Goal: Task Accomplishment & Management: Use online tool/utility

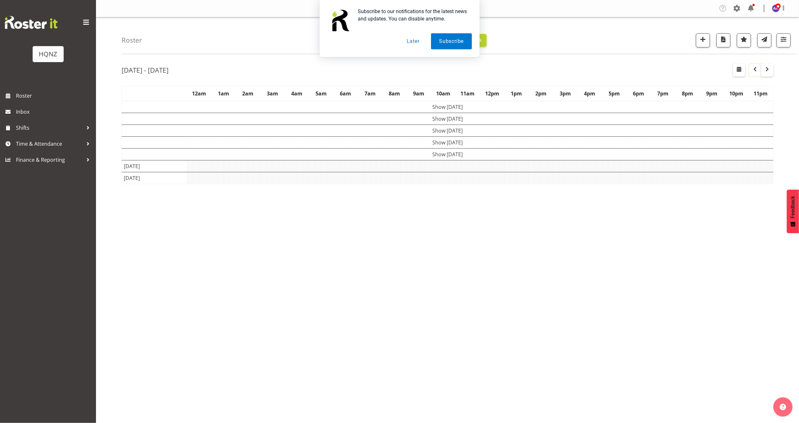
click at [750, 70] on button "button" at bounding box center [755, 70] width 12 height 13
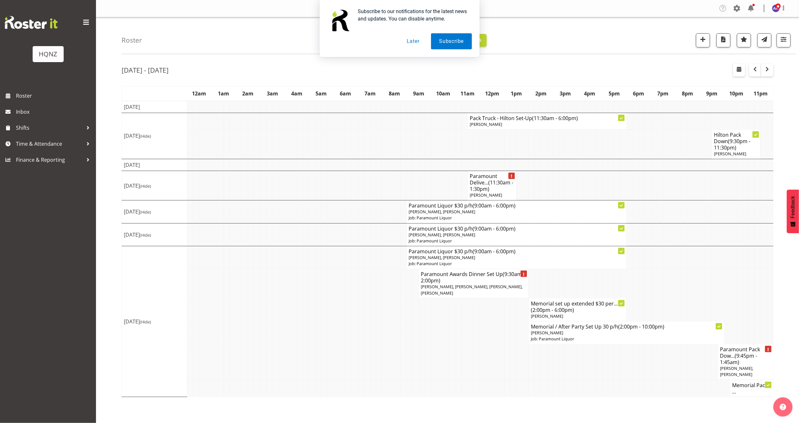
click at [334, 232] on td at bounding box center [336, 234] width 6 height 23
click at [671, 239] on td at bounding box center [672, 234] width 6 height 23
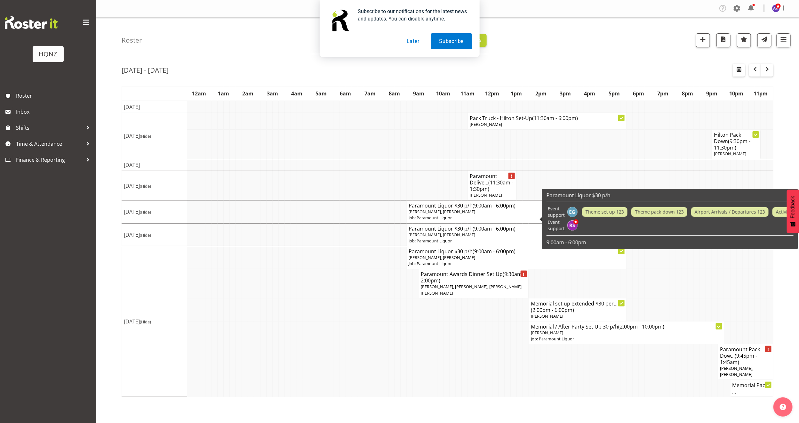
click at [368, 238] on td at bounding box center [367, 234] width 6 height 23
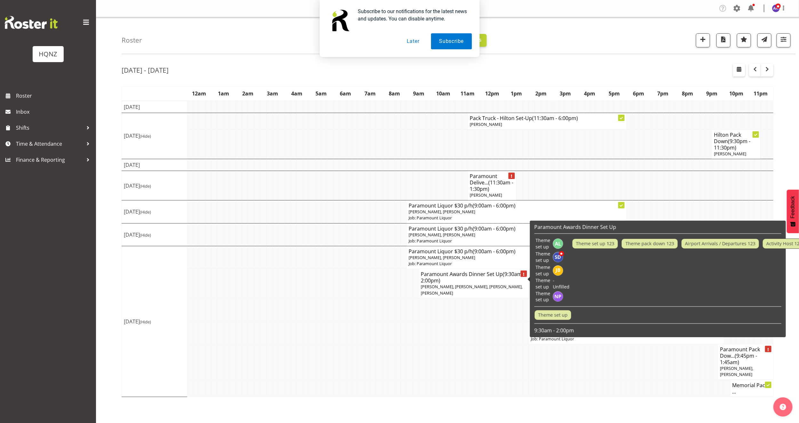
click at [604, 419] on div "Company Settings Roles & Skills Tasks Jobs Employees Locations & Departments Ac…" at bounding box center [447, 211] width 703 height 423
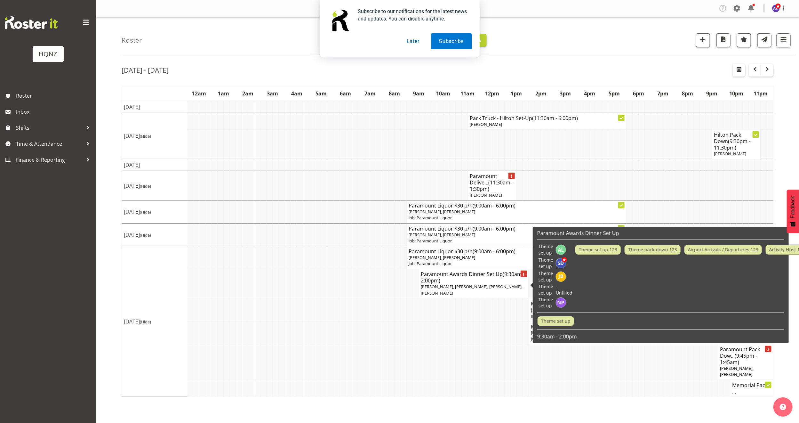
click at [488, 288] on span "[PERSON_NAME], [PERSON_NAME], [PERSON_NAME], [PERSON_NAME]" at bounding box center [472, 289] width 102 height 12
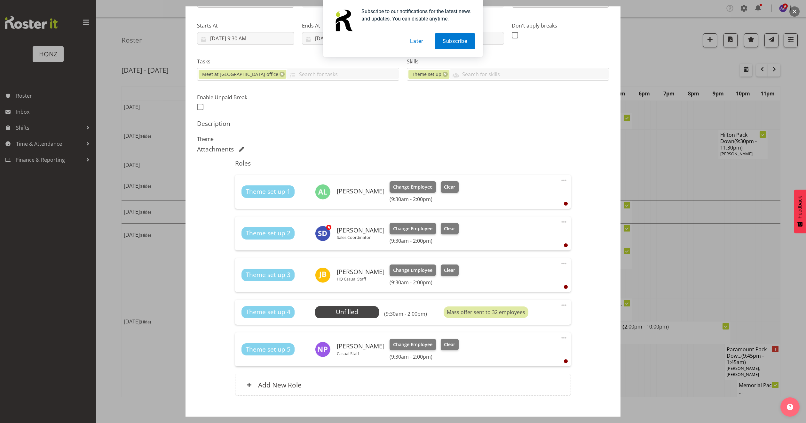
scroll to position [96, 0]
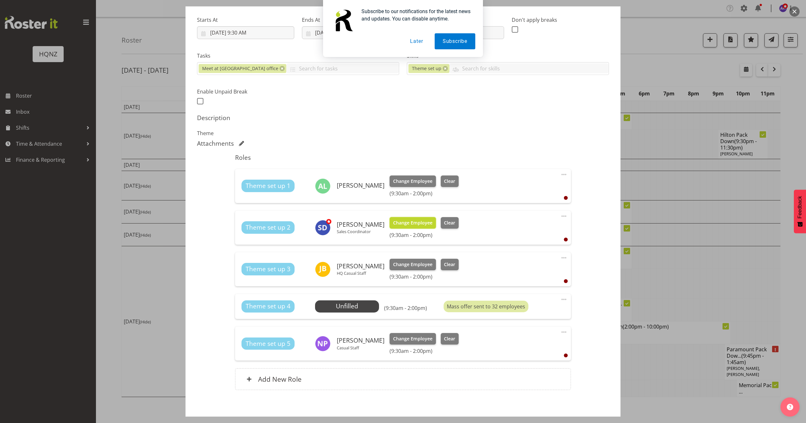
click at [415, 222] on span "Change Employee" at bounding box center [412, 222] width 39 height 7
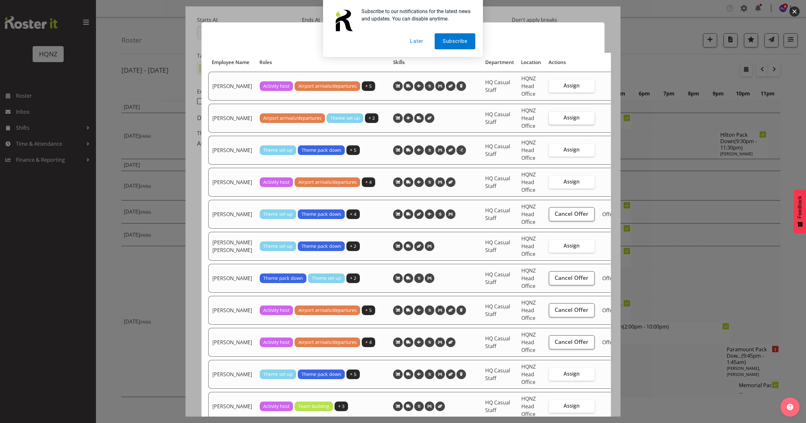
click at [573, 124] on label "Assign" at bounding box center [572, 118] width 46 height 13
click at [553, 120] on input "Assign" at bounding box center [551, 117] width 4 height 4
checkbox input "true"
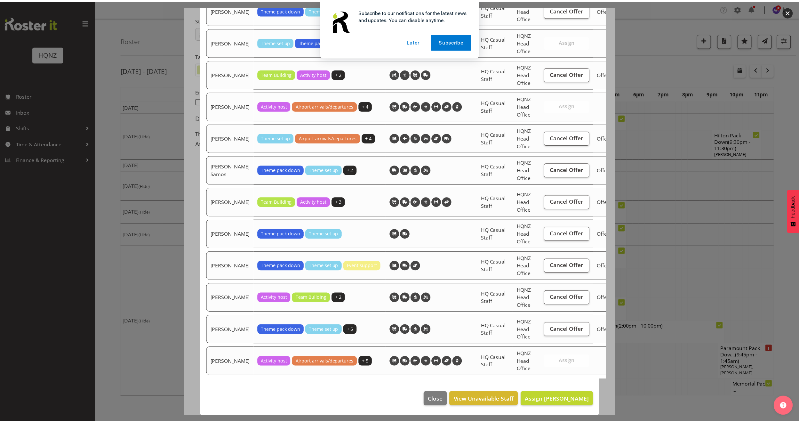
scroll to position [1400, 0]
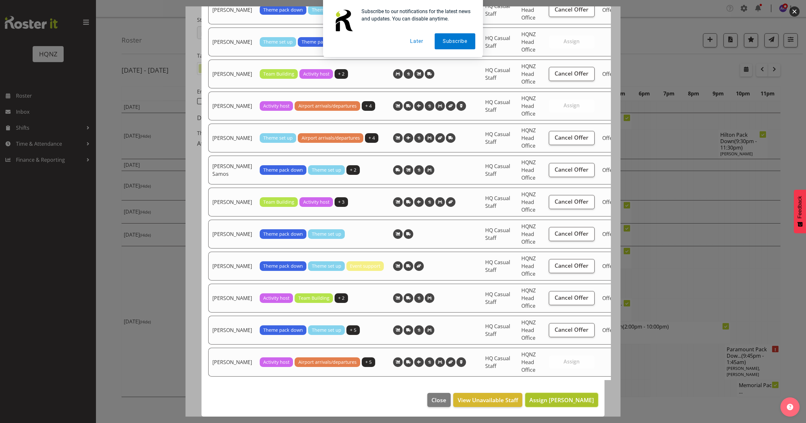
click at [556, 396] on span "Assign [PERSON_NAME]" at bounding box center [561, 400] width 65 height 8
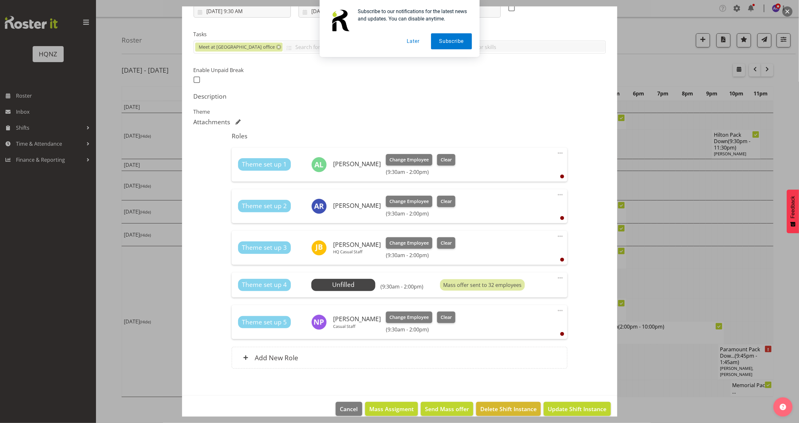
scroll to position [127, 0]
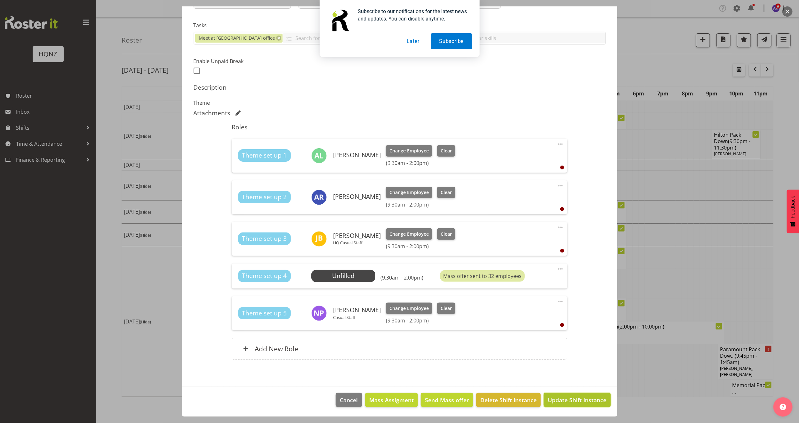
click at [548, 400] on span "Update Shift Instance" at bounding box center [577, 399] width 59 height 8
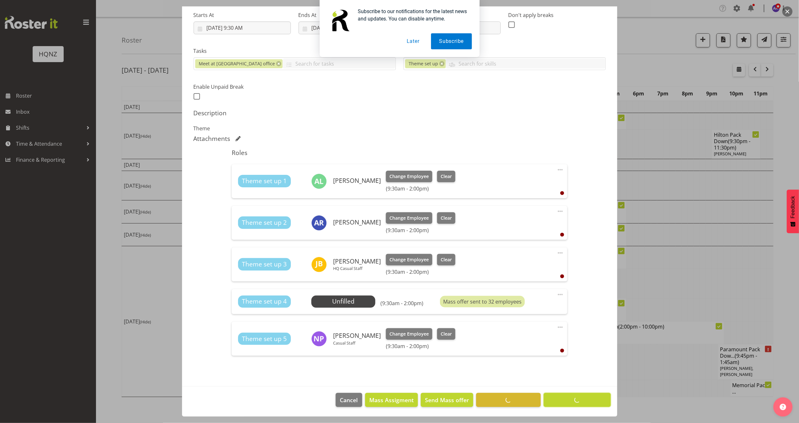
scroll to position [101, 0]
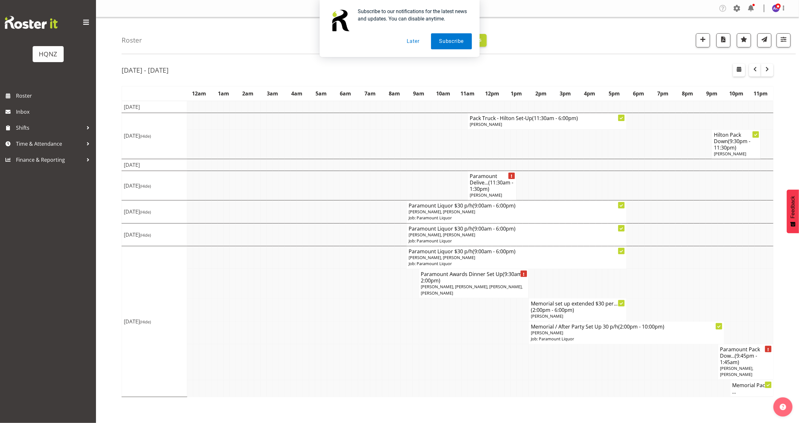
click at [701, 40] on div "Subscribe to our notifications for the latest news and updates. You can disable…" at bounding box center [399, 28] width 799 height 57
